Goal: Task Accomplishment & Management: Manage account settings

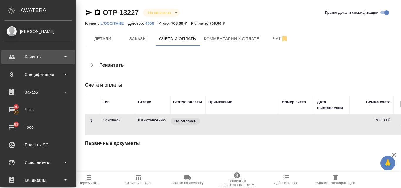
click at [45, 61] on div "Клиенты" at bounding box center [38, 57] width 68 height 9
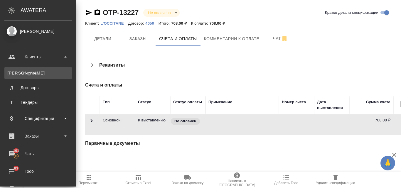
click at [46, 72] on div "Клиенты" at bounding box center [38, 73] width 62 height 6
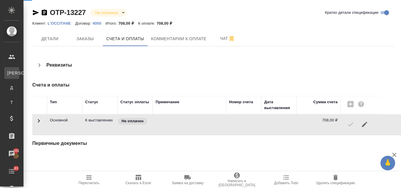
select select "RU"
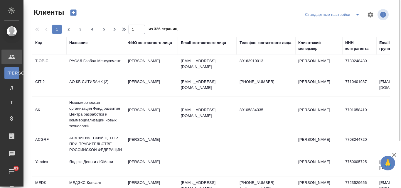
click at [82, 44] on div "Название" at bounding box center [78, 43] width 18 height 6
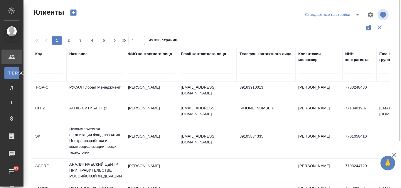
click at [84, 70] on input "text" at bounding box center [95, 70] width 53 height 7
type input "интермобилити"
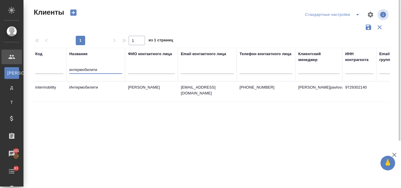
click at [97, 86] on td "Интермобилити" at bounding box center [95, 92] width 59 height 21
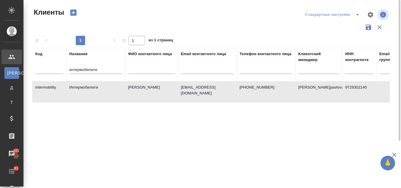
click at [91, 93] on td "Интермобилити" at bounding box center [95, 92] width 59 height 21
drag, startPoint x: 100, startPoint y: 69, endPoint x: 68, endPoint y: 69, distance: 32.6
click at [68, 69] on th "Название интермобилити" at bounding box center [95, 64] width 59 height 33
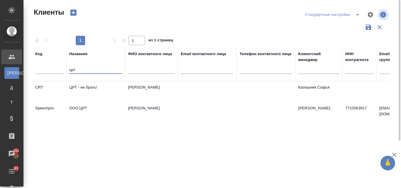
type input "црт"
click at [83, 113] on td "OOO ЦРТ" at bounding box center [95, 113] width 59 height 21
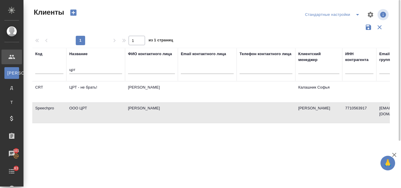
click at [83, 113] on td "OOO ЦРТ" at bounding box center [95, 113] width 59 height 21
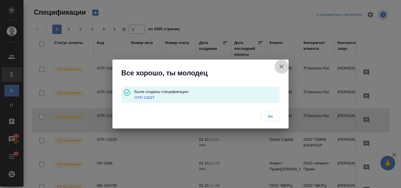
click at [280, 65] on icon "button" at bounding box center [281, 66] width 7 height 7
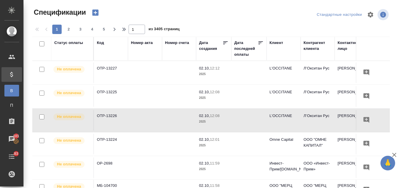
click at [95, 15] on icon "button" at bounding box center [95, 13] width 6 height 6
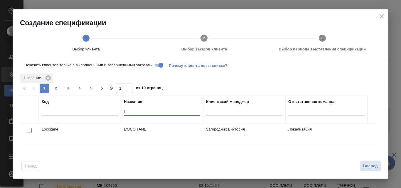
drag, startPoint x: 129, startPoint y: 111, endPoint x: 117, endPoint y: 110, distance: 12.4
click at [117, 110] on tr "Код Название l' Клиентский менеджер Ответственная команда" at bounding box center [194, 110] width 348 height 28
type input "интермо"
click at [28, 132] on input "checkbox" at bounding box center [29, 130] width 5 height 5
checkbox input "true"
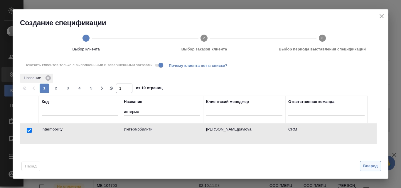
click at [368, 165] on span "Вперед" at bounding box center [370, 166] width 15 height 7
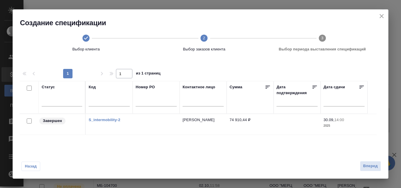
click at [28, 121] on input "checkbox" at bounding box center [29, 121] width 5 height 5
checkbox input "true"
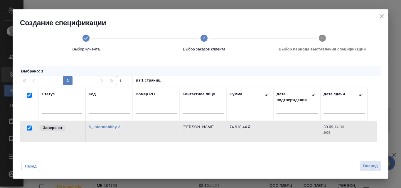
checkbox input "true"
click at [368, 165] on span "Вперед" at bounding box center [370, 166] width 15 height 7
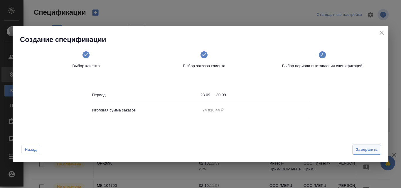
click at [357, 147] on span "Завершить" at bounding box center [367, 150] width 22 height 7
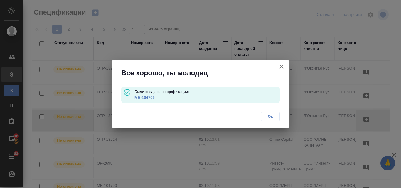
click at [138, 98] on link "МБ-104706" at bounding box center [145, 97] width 20 height 4
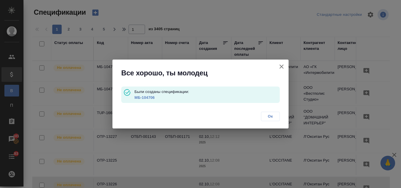
click at [283, 66] on icon "button" at bounding box center [281, 66] width 7 height 7
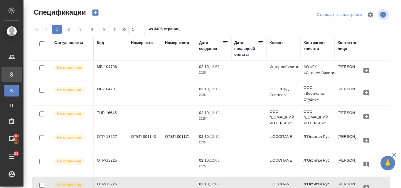
click at [97, 11] on icon "button" at bounding box center [95, 13] width 6 height 6
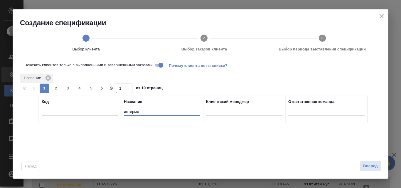
drag, startPoint x: 143, startPoint y: 112, endPoint x: 117, endPoint y: 107, distance: 26.3
click at [117, 107] on tr "Код Название интермо Клиентский менеджер Ответственная команда" at bounding box center [194, 110] width 348 height 28
type input "црт"
click at [28, 131] on input "checkbox" at bounding box center [29, 130] width 5 height 5
checkbox input "true"
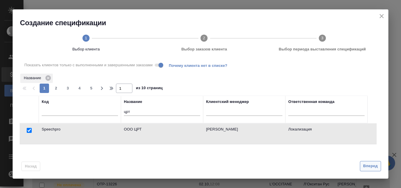
click at [364, 168] on span "Вперед" at bounding box center [370, 166] width 15 height 7
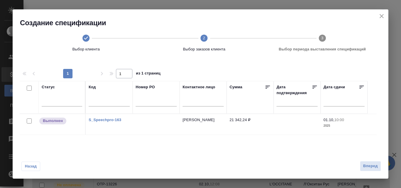
click at [110, 122] on link "S_Speechpro-163" at bounding box center [105, 120] width 33 height 4
click at [30, 120] on input "checkbox" at bounding box center [29, 121] width 5 height 5
checkbox input "true"
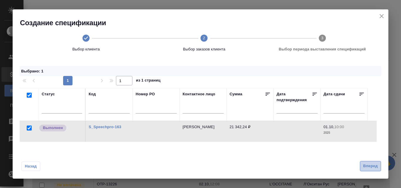
click at [377, 167] on span "Вперед" at bounding box center [370, 166] width 15 height 7
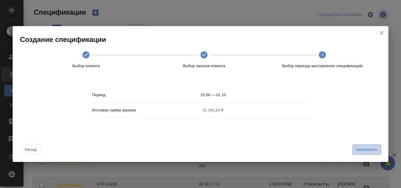
click at [364, 150] on span "Завершить" at bounding box center [367, 150] width 22 height 7
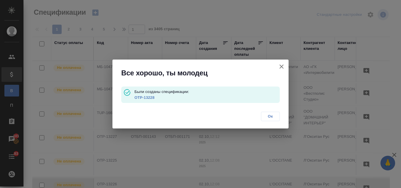
click at [147, 99] on link "OTP-13228" at bounding box center [145, 97] width 20 height 4
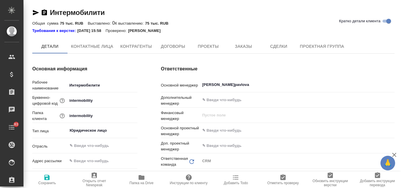
type textarea "x"
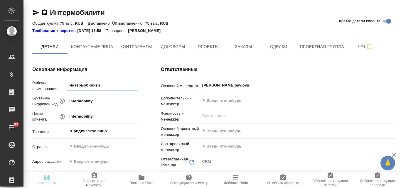
type textarea "x"
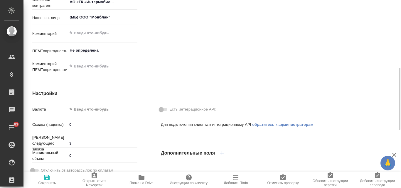
type textarea "x"
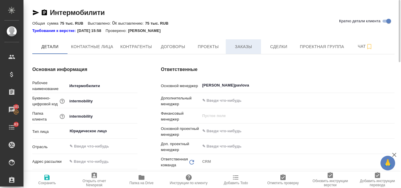
click at [237, 51] on button "Заказы" at bounding box center [243, 46] width 35 height 15
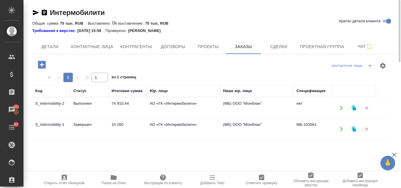
click at [115, 105] on td "74 910,44" at bounding box center [128, 108] width 38 height 21
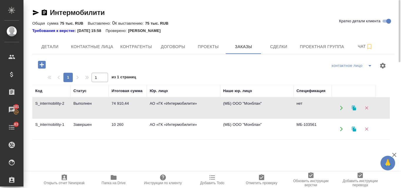
click at [115, 105] on td "74 910,44" at bounding box center [128, 108] width 38 height 21
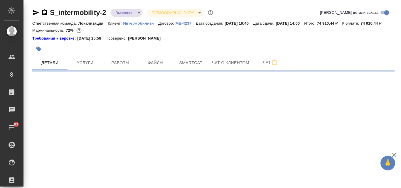
select select "RU"
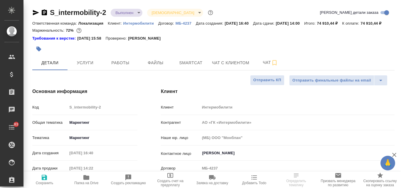
type textarea "x"
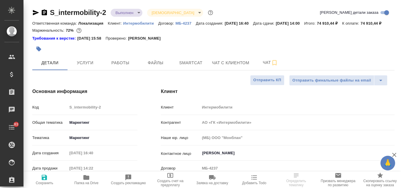
type textarea "x"
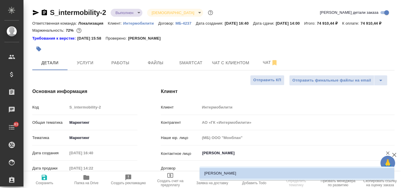
drag, startPoint x: 235, startPoint y: 160, endPoint x: 200, endPoint y: 157, distance: 35.3
click at [200, 157] on div "Контактное лицо [PERSON_NAME] ​" at bounding box center [278, 153] width 234 height 10
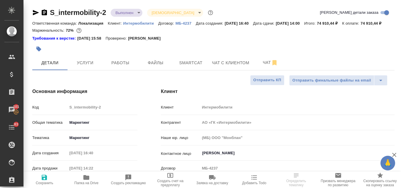
type textarea "x"
select select "RU"
type textarea "x"
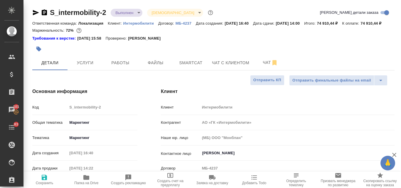
type textarea "x"
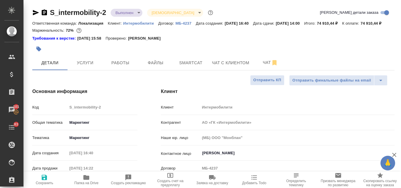
click at [141, 11] on body "🙏 .cls-1 fill:#fff; AWATERA Valyaeva Anna Клиенты Спецификации Заказы 101 Чаты …" at bounding box center [200, 94] width 401 height 188
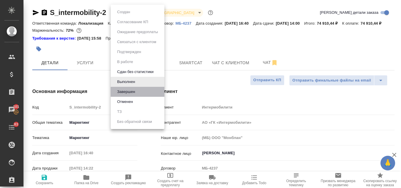
click at [137, 91] on li "Завершен" at bounding box center [138, 92] width 54 height 10
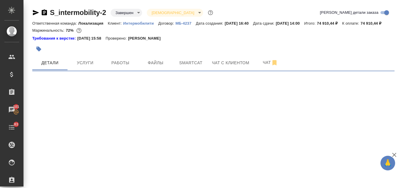
select select "RU"
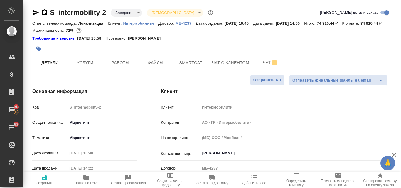
type textarea "x"
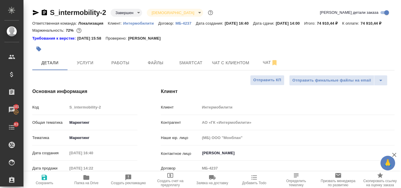
type textarea "x"
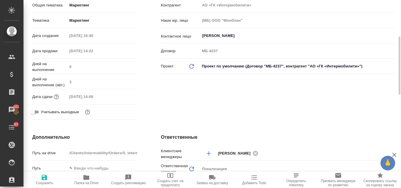
scroll to position [59, 0]
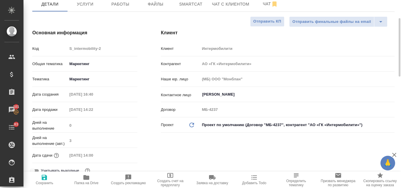
type textarea "x"
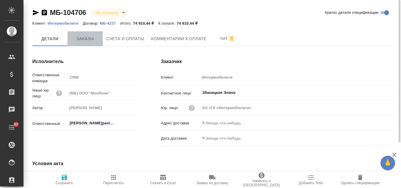
click at [88, 40] on span "Заказы" at bounding box center [85, 38] width 28 height 7
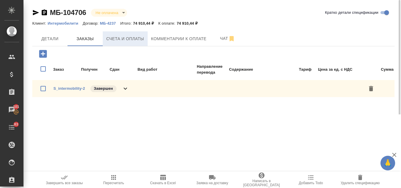
click at [117, 36] on span "Счета и оплаты" at bounding box center [125, 38] width 38 height 7
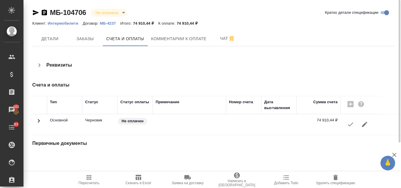
click at [351, 126] on icon "button" at bounding box center [350, 125] width 5 height 4
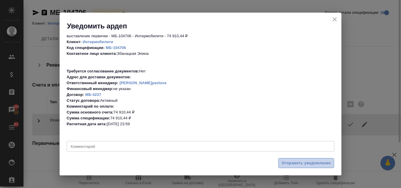
click at [313, 165] on span "Отправить уведомление" at bounding box center [306, 163] width 49 height 7
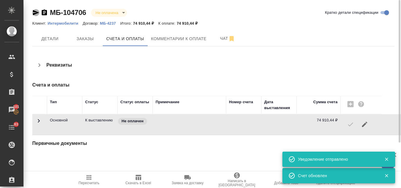
click at [37, 14] on icon "button" at bounding box center [35, 12] width 7 height 7
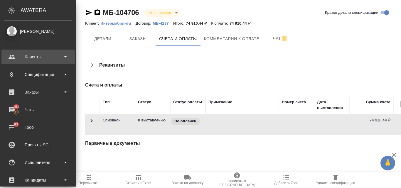
click at [31, 62] on div "Клиенты" at bounding box center [37, 57] width 73 height 15
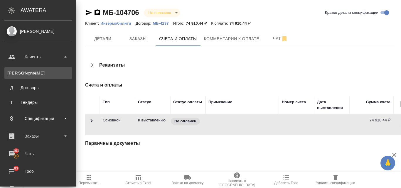
click at [27, 76] on div "Клиенты" at bounding box center [38, 73] width 62 height 6
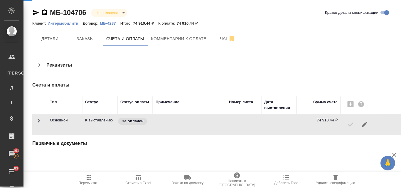
select select "RU"
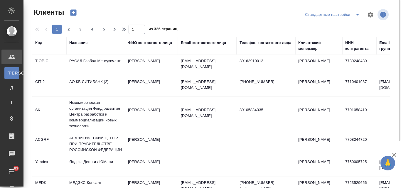
click at [81, 42] on div "Название" at bounding box center [78, 43] width 18 height 6
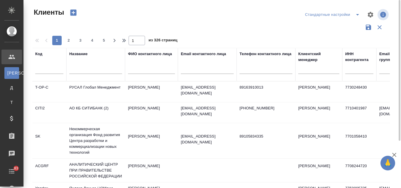
click at [83, 72] on input "text" at bounding box center [95, 70] width 53 height 7
type input "м"
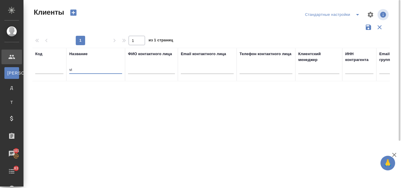
type input "v"
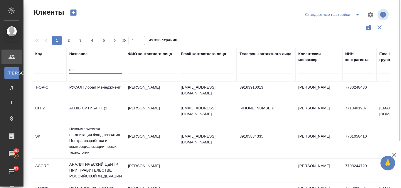
type input "d"
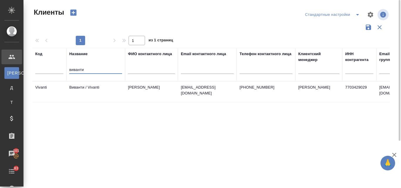
type input "виванти"
click at [86, 88] on td "Виванти / Vivanti" at bounding box center [95, 92] width 59 height 21
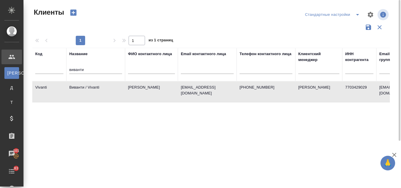
click at [86, 88] on td "Виванти / Vivanti" at bounding box center [95, 92] width 59 height 21
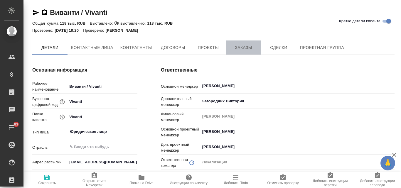
click at [243, 46] on span "Заказы" at bounding box center [243, 47] width 28 height 7
type textarea "x"
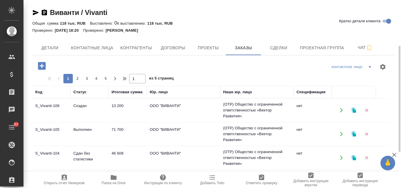
scroll to position [29, 0]
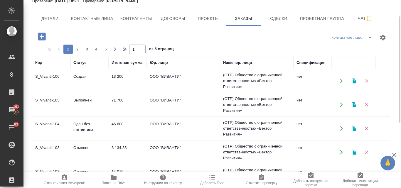
click at [82, 130] on td "Сдан без статистики" at bounding box center [90, 128] width 38 height 21
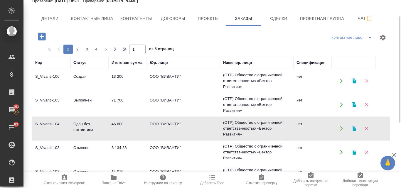
click at [82, 130] on td "Сдан без статистики" at bounding box center [90, 128] width 38 height 21
click at [98, 97] on td "Выполнен" at bounding box center [90, 105] width 38 height 21
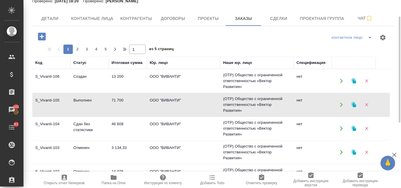
click at [98, 97] on td "Выполнен" at bounding box center [90, 105] width 38 height 21
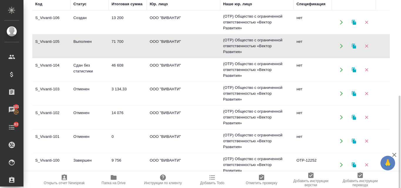
scroll to position [118, 0]
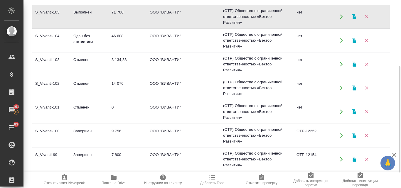
click at [88, 132] on td "Завершен" at bounding box center [90, 135] width 38 height 21
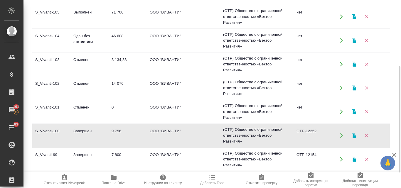
click at [88, 132] on td "Завершен" at bounding box center [90, 135] width 38 height 21
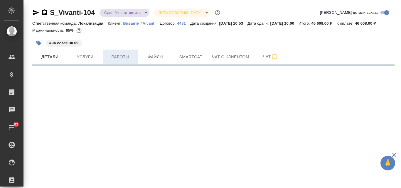
select select "RU"
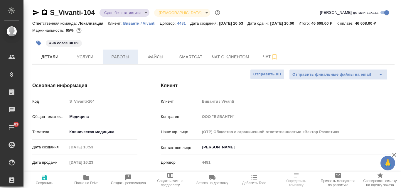
type textarea "x"
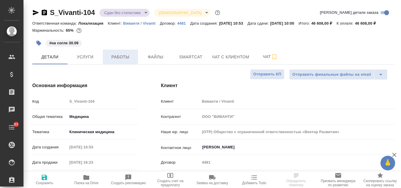
type textarea "x"
click at [35, 10] on icon "button" at bounding box center [35, 12] width 7 height 7
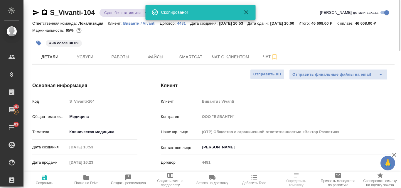
type textarea "x"
select select "RU"
type textarea "x"
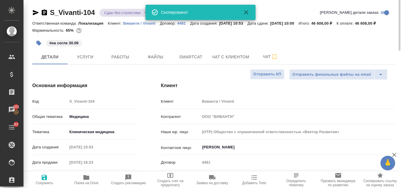
type textarea "x"
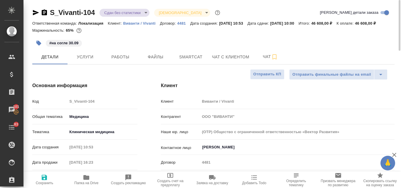
type textarea "x"
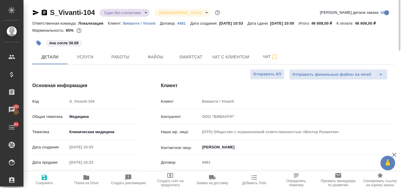
type textarea "x"
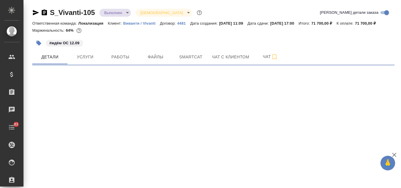
select select "RU"
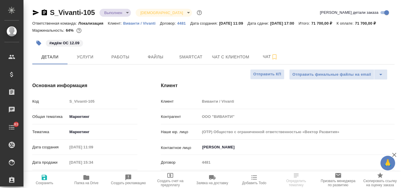
type textarea "x"
click at [34, 12] on icon "button" at bounding box center [36, 12] width 6 height 5
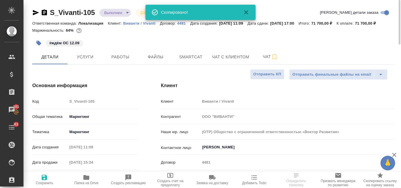
select select "RU"
type textarea "x"
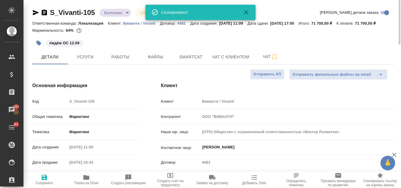
type textarea "x"
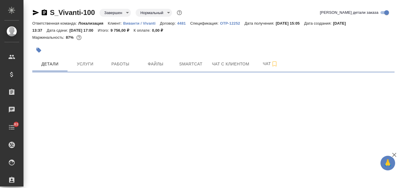
select select "RU"
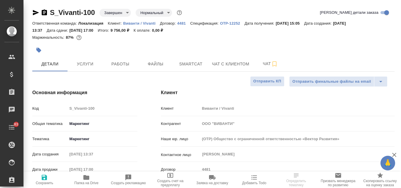
type textarea "x"
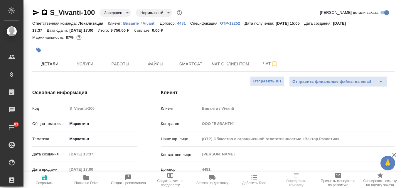
type textarea "x"
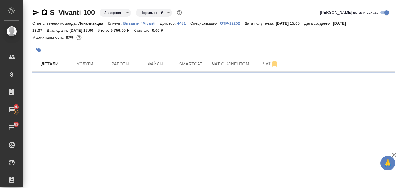
select select "RU"
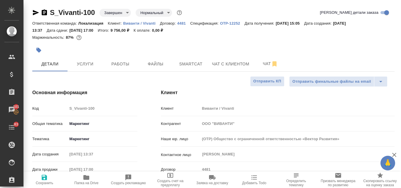
type textarea "x"
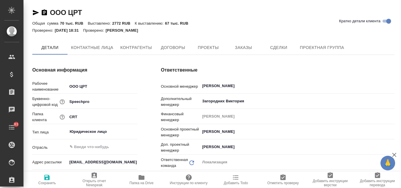
type textarea "x"
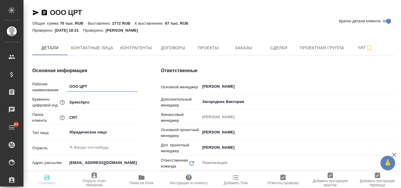
type textarea "x"
click at [231, 49] on span "Заказы" at bounding box center [243, 47] width 28 height 7
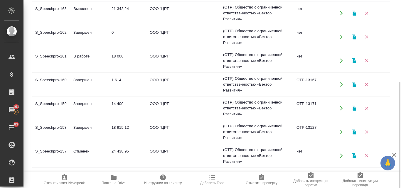
click at [83, 129] on td "Завершен" at bounding box center [90, 132] width 38 height 21
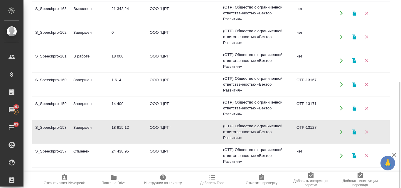
click at [83, 129] on td "Завершен" at bounding box center [90, 132] width 38 height 21
click at [106, 105] on td "Завершен" at bounding box center [90, 108] width 38 height 21
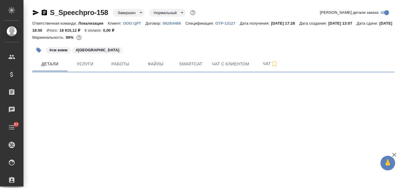
select select "RU"
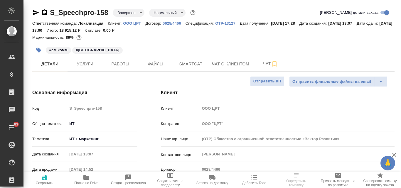
type textarea "x"
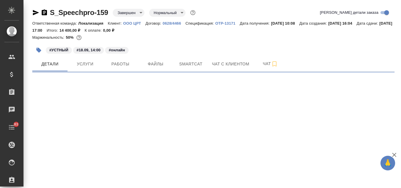
select select "RU"
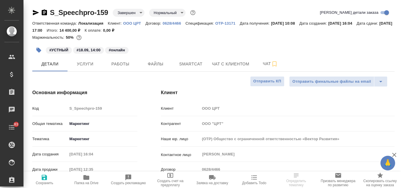
type textarea "x"
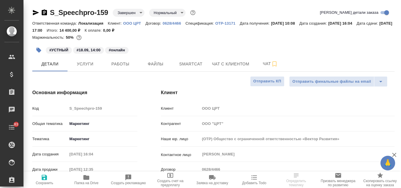
type textarea "x"
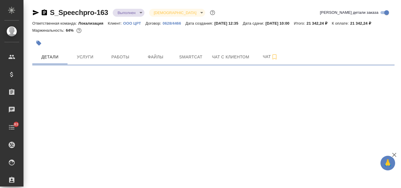
select select "RU"
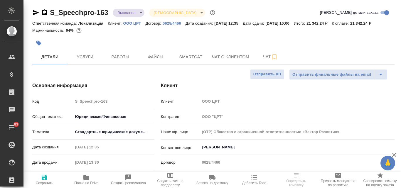
type textarea "x"
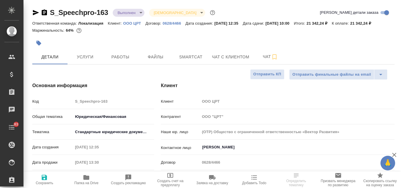
type textarea "x"
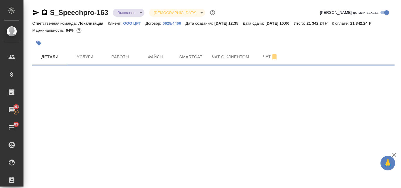
select select "RU"
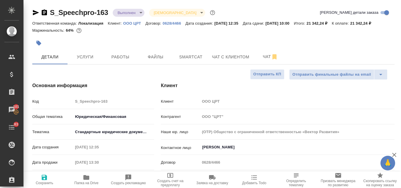
type textarea "x"
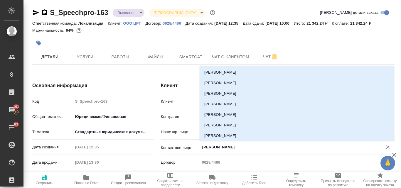
drag, startPoint x: 236, startPoint y: 147, endPoint x: 202, endPoint y: 145, distance: 34.4
click at [202, 145] on input "[PERSON_NAME]" at bounding box center [288, 147] width 172 height 7
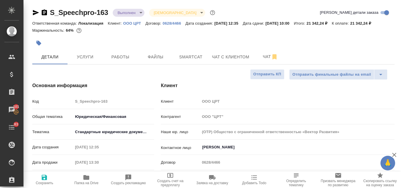
type textarea "x"
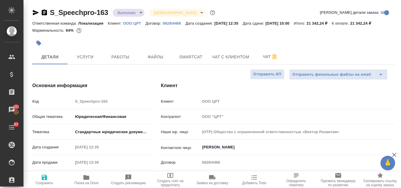
type textarea "x"
click at [126, 24] on p "OOO ЦРТ" at bounding box center [134, 23] width 22 height 4
type textarea "x"
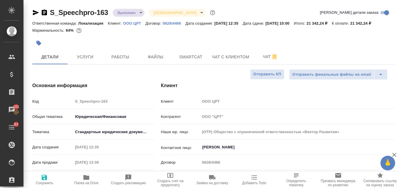
type textarea "x"
click at [93, 58] on span "Услуги" at bounding box center [85, 56] width 28 height 7
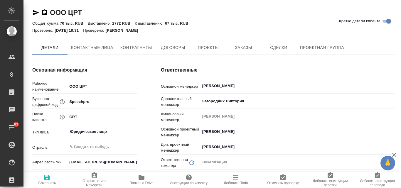
type textarea "x"
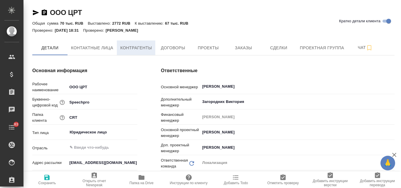
type textarea "x"
click at [232, 47] on span "Заказы" at bounding box center [243, 47] width 28 height 7
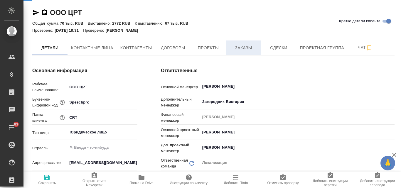
type textarea "x"
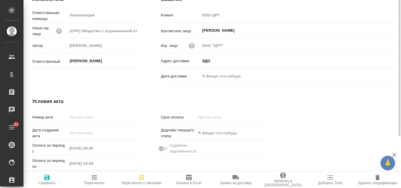
scroll to position [4, 0]
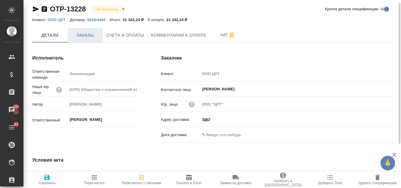
click at [83, 37] on span "Заказы" at bounding box center [85, 35] width 28 height 7
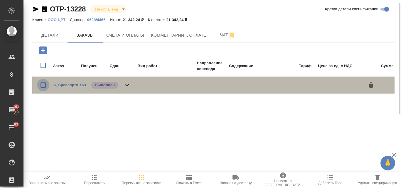
click at [43, 85] on input "checkbox" at bounding box center [43, 85] width 12 height 12
checkbox input "true"
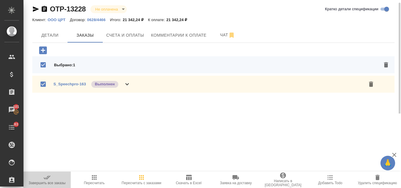
click at [52, 180] on span "Завершить все заказы" at bounding box center [47, 179] width 40 height 11
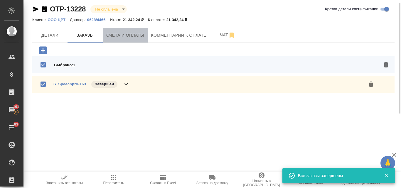
click at [130, 32] on span "Счета и оплаты" at bounding box center [125, 35] width 38 height 7
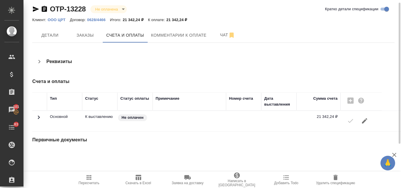
click at [35, 8] on icon "button" at bounding box center [36, 8] width 6 height 5
